Goal: Information Seeking & Learning: Find specific fact

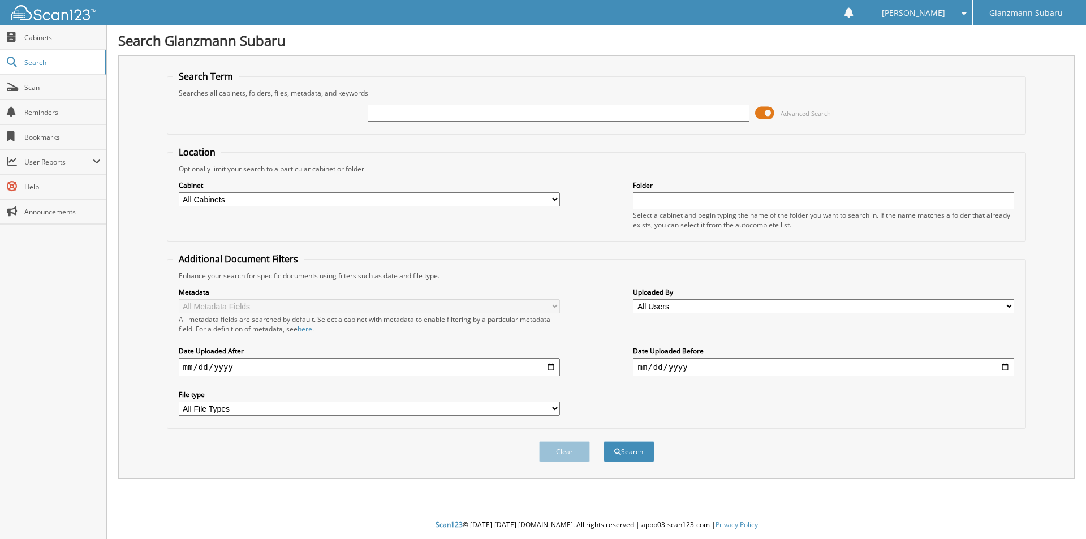
click at [768, 116] on span at bounding box center [764, 113] width 19 height 17
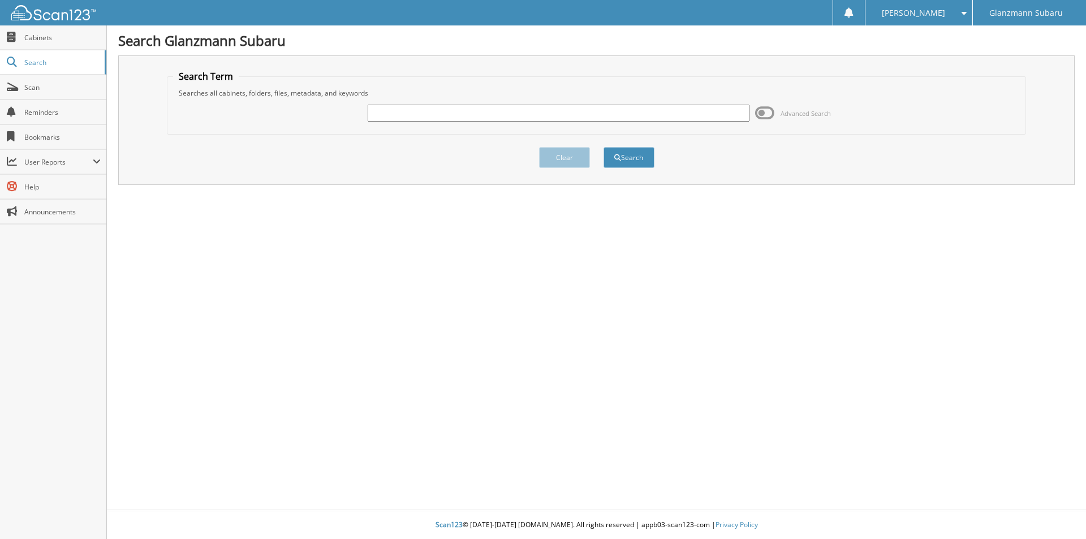
click at [396, 114] on input "text" at bounding box center [558, 113] width 381 height 17
type input "1296l"
click at [604, 147] on button "Search" at bounding box center [629, 157] width 51 height 21
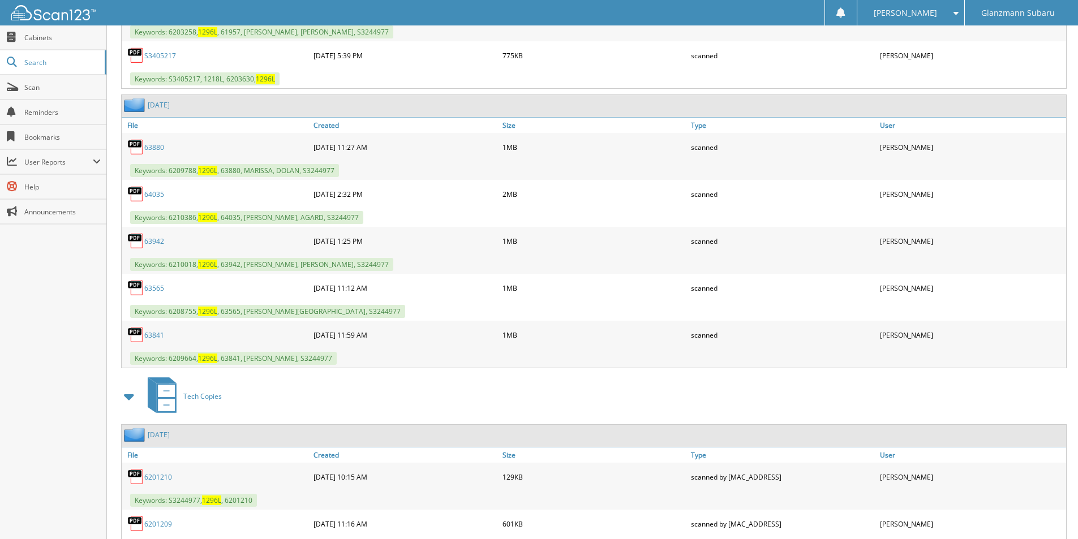
scroll to position [1934, 0]
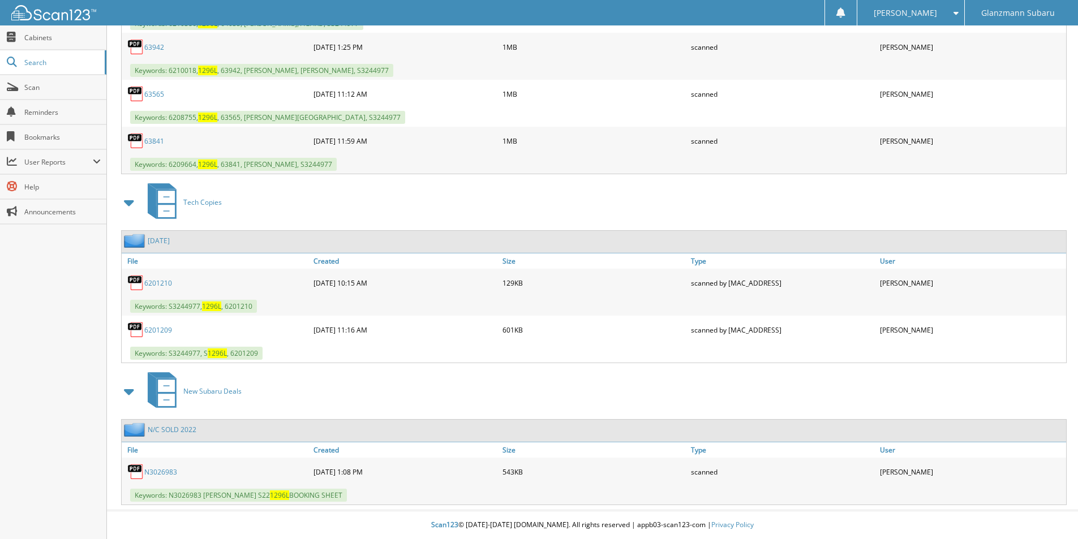
click at [161, 471] on link "N3026983" at bounding box center [160, 472] width 33 height 10
click at [171, 431] on link "N/C SOLD 2022" at bounding box center [172, 430] width 49 height 10
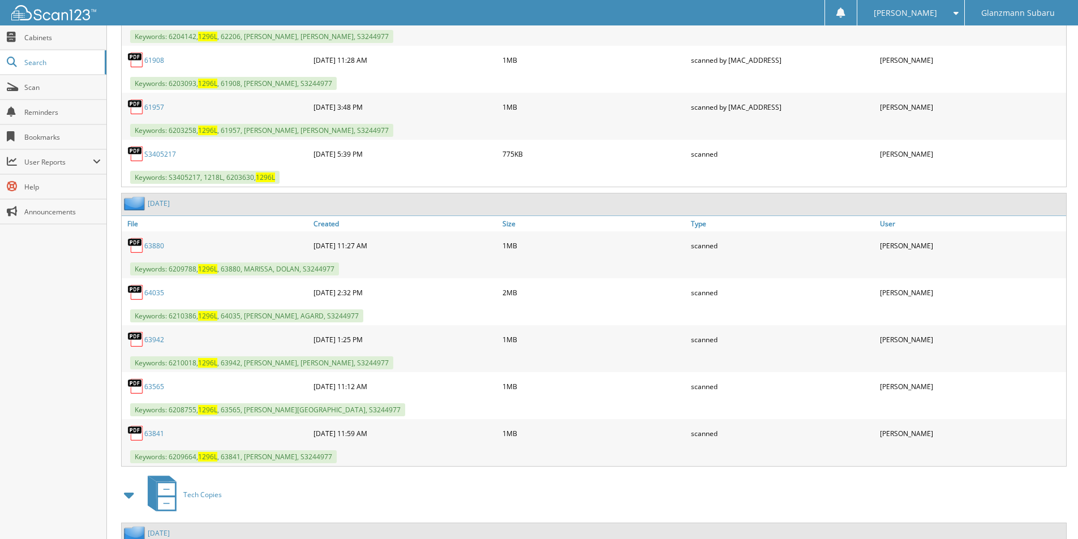
scroll to position [1934, 0]
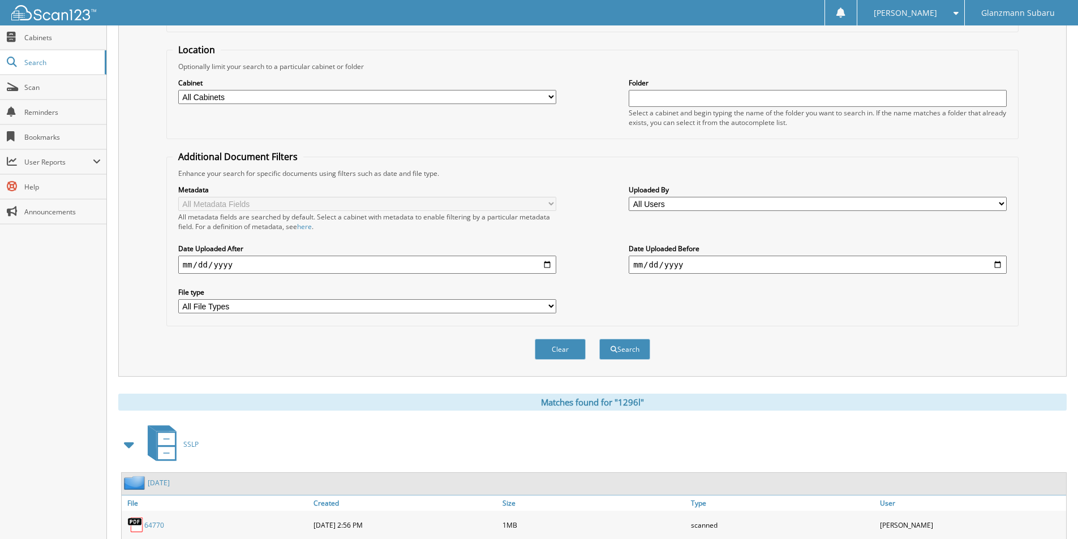
scroll to position [10, 0]
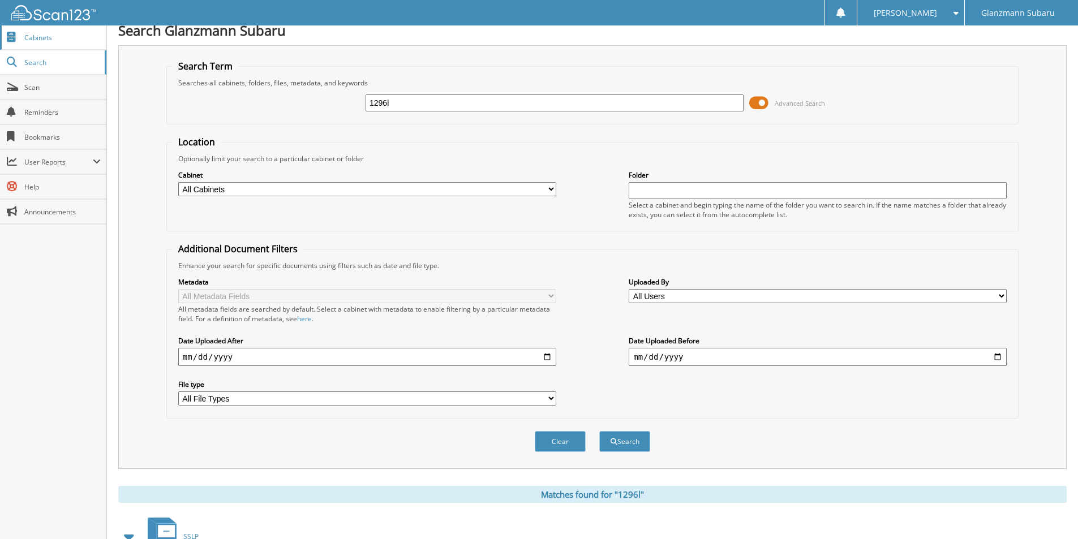
click at [43, 39] on span "Cabinets" at bounding box center [62, 38] width 76 height 10
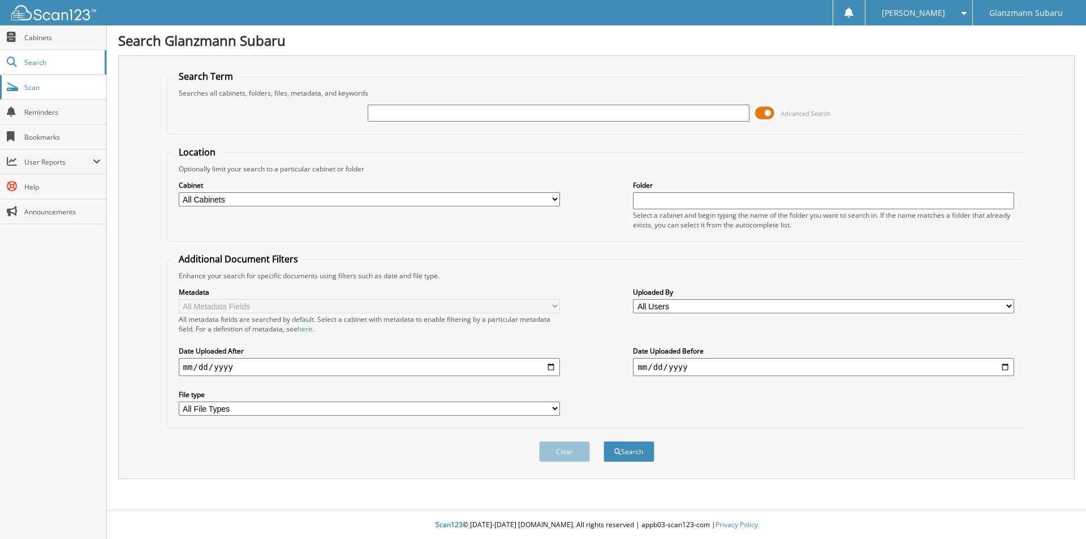
click at [38, 87] on span "Scan" at bounding box center [62, 88] width 76 height 10
type input "1296l"
click at [604, 441] on button "Search" at bounding box center [629, 451] width 51 height 21
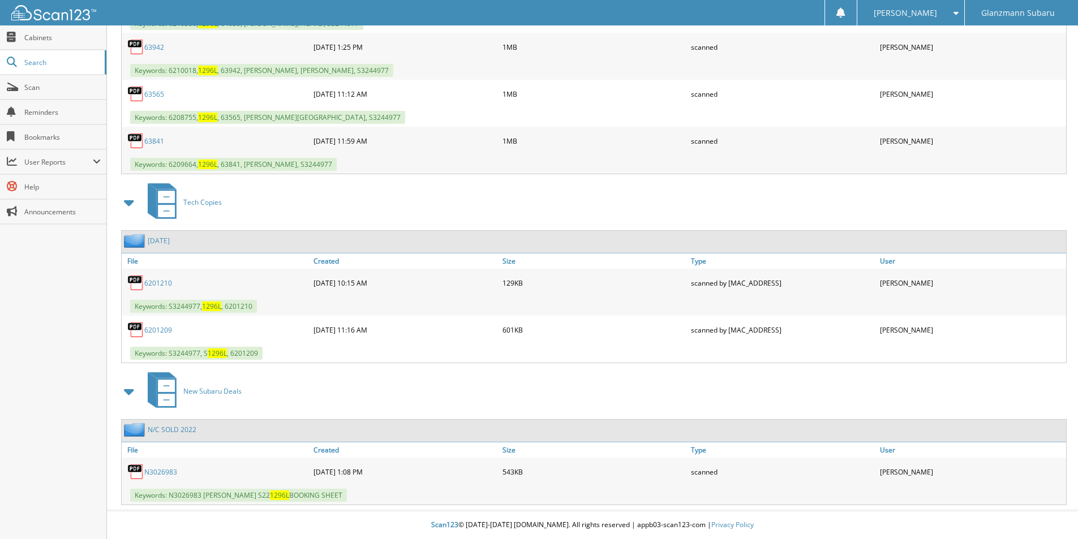
scroll to position [1934, 0]
click at [167, 429] on link "N/C SOLD 2022" at bounding box center [172, 430] width 49 height 10
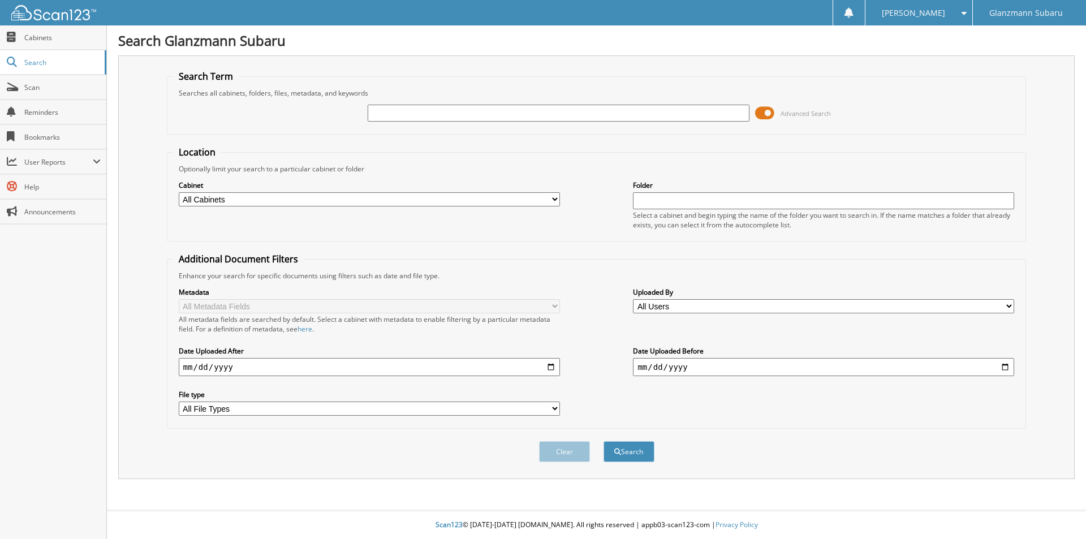
click at [764, 115] on span at bounding box center [764, 113] width 19 height 17
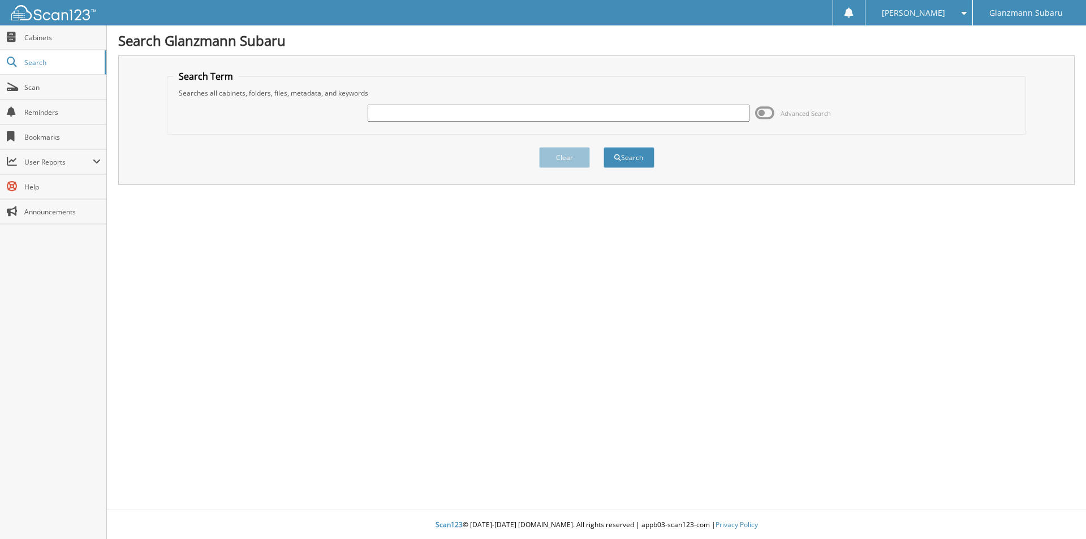
click at [398, 124] on div "Advanced Search" at bounding box center [597, 113] width 848 height 31
click at [396, 117] on input "text" at bounding box center [558, 113] width 381 height 17
type input "1296l"
click at [604, 147] on button "Search" at bounding box center [629, 157] width 51 height 21
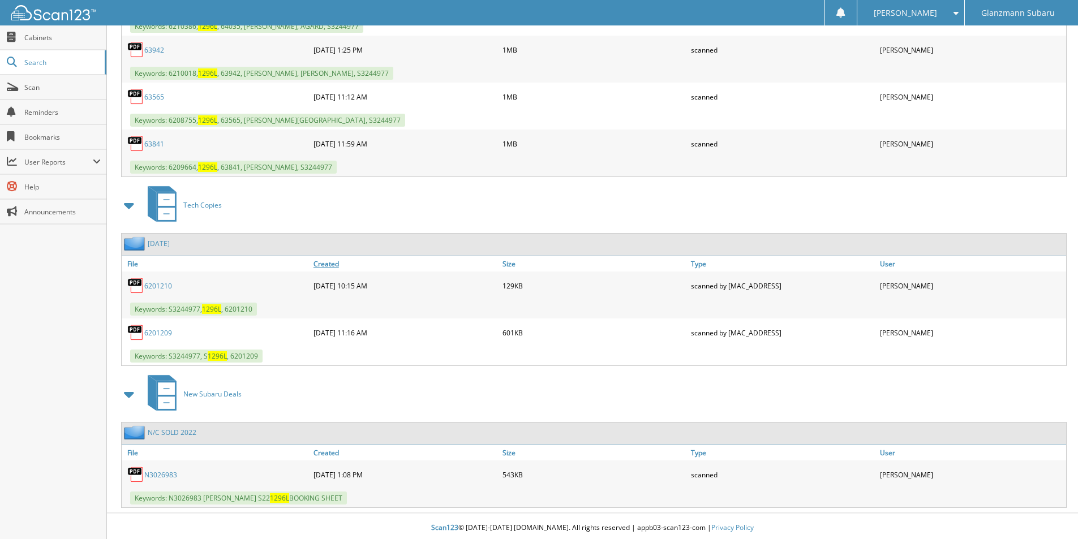
scroll to position [1934, 0]
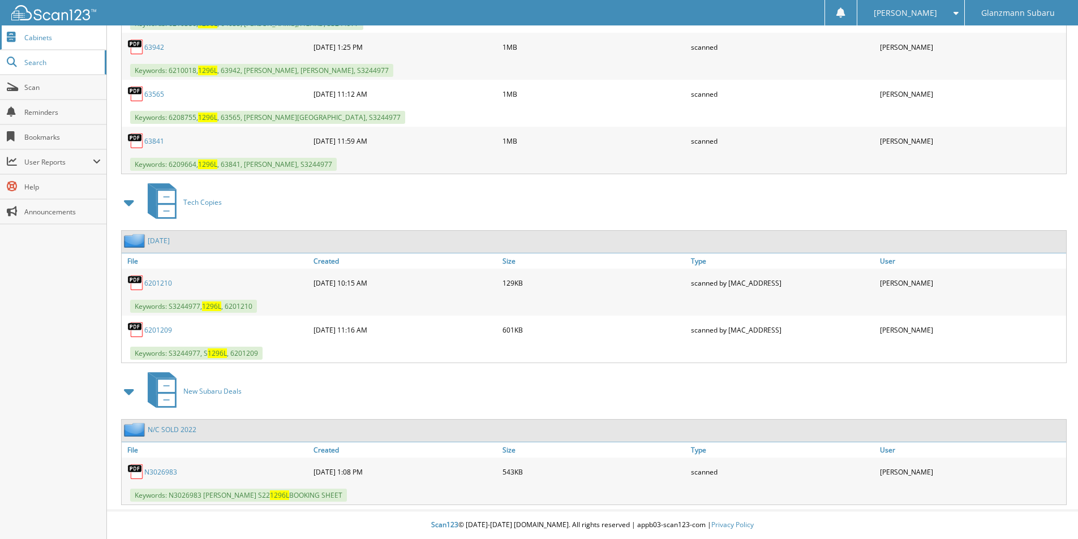
click at [67, 39] on span "Cabinets" at bounding box center [62, 38] width 76 height 10
